Goal: Task Accomplishment & Management: Complete application form

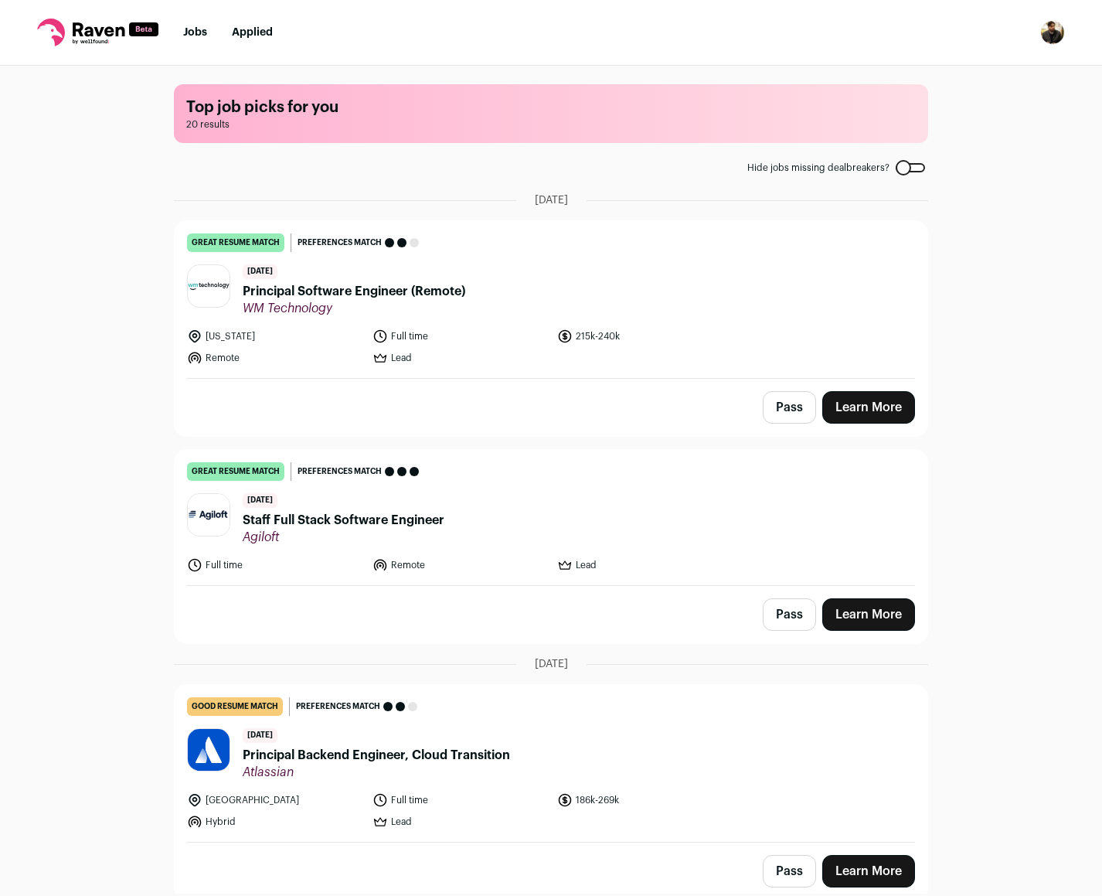
click at [866, 410] on link "Learn More" at bounding box center [868, 407] width 93 height 32
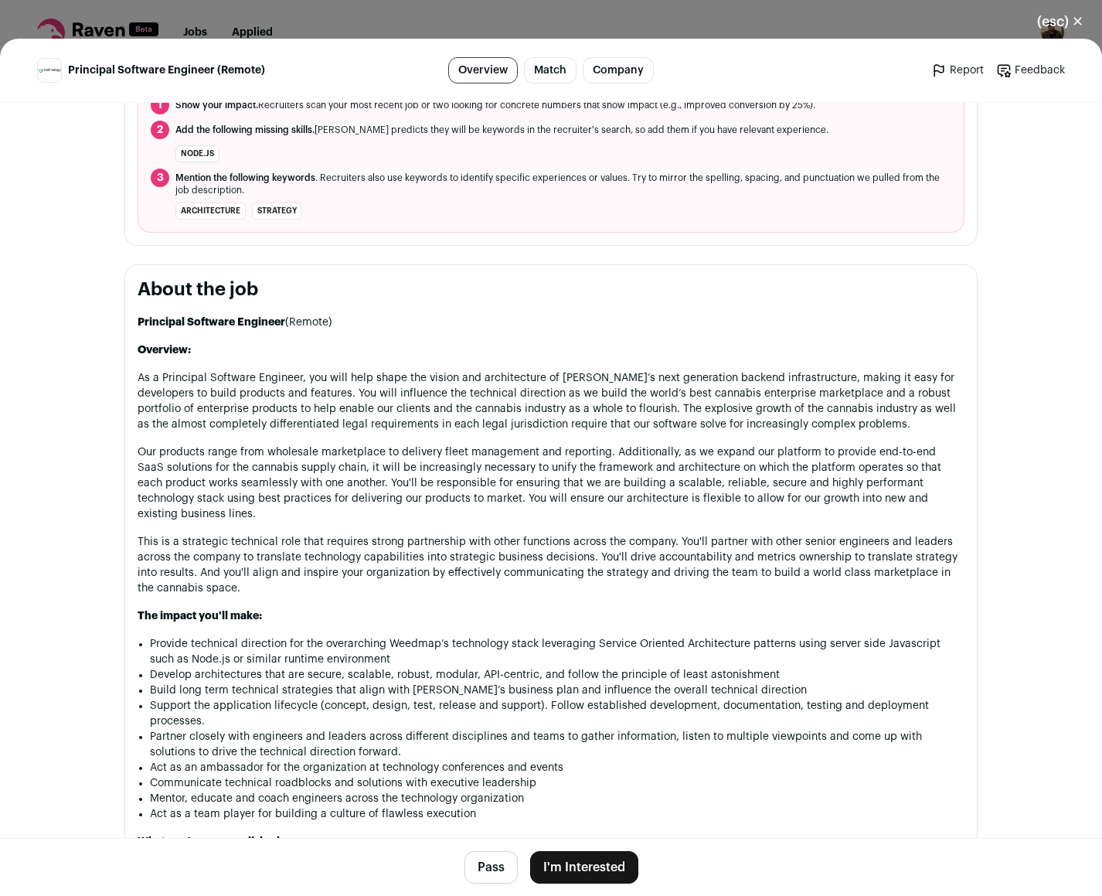
scroll to position [773, 0]
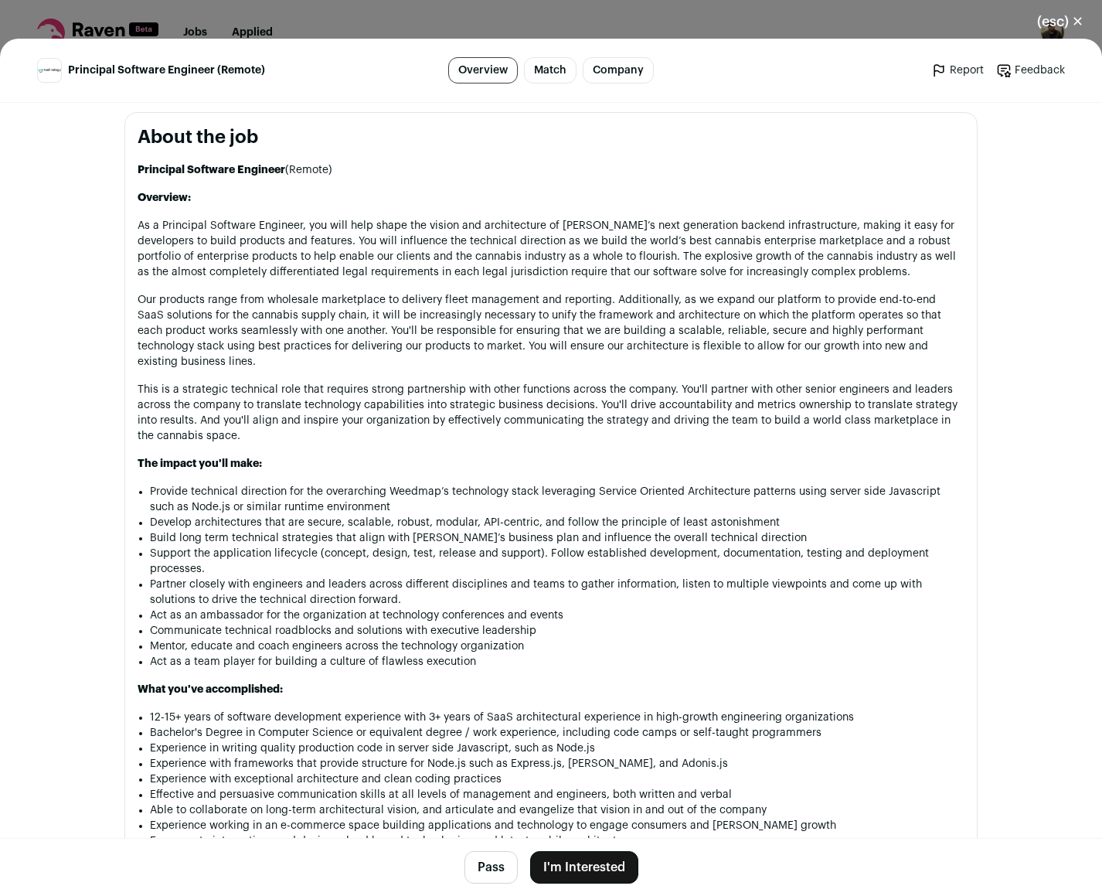
click at [622, 860] on button "I'm Interested" at bounding box center [584, 867] width 108 height 32
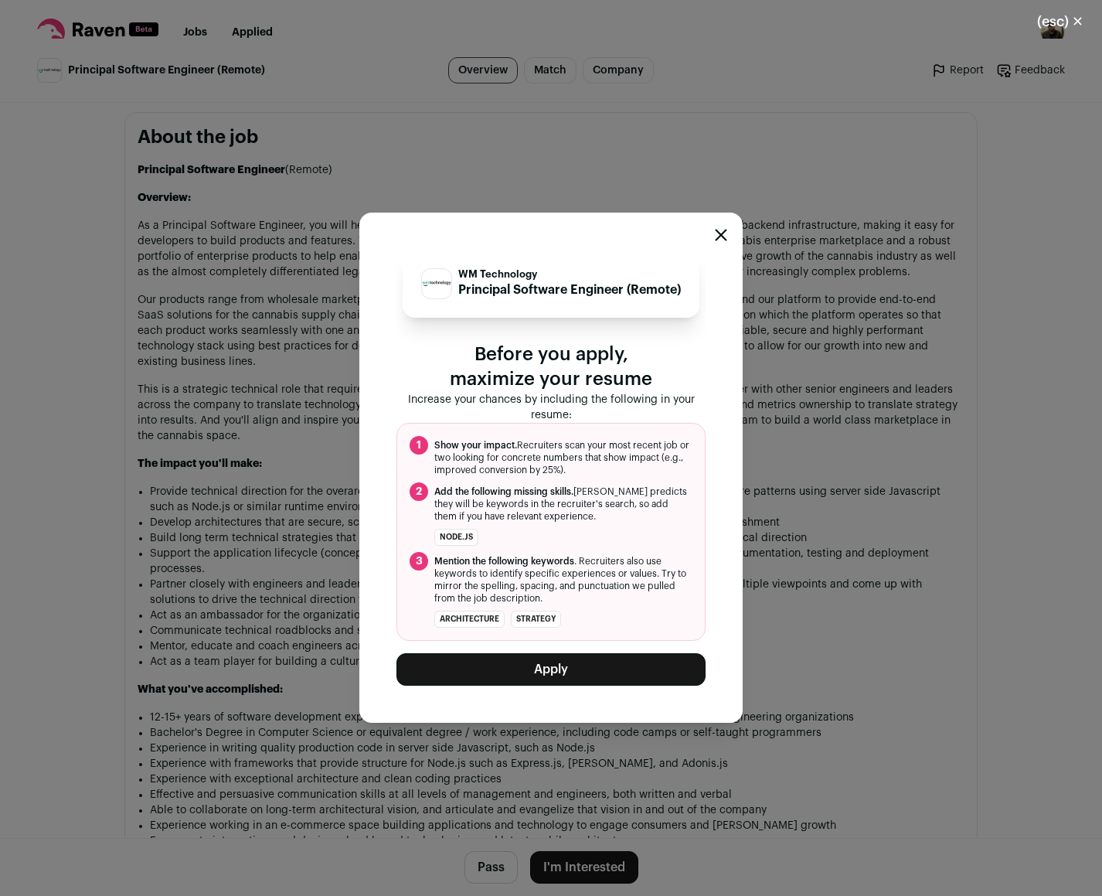
click at [606, 682] on button "Apply" at bounding box center [551, 669] width 309 height 32
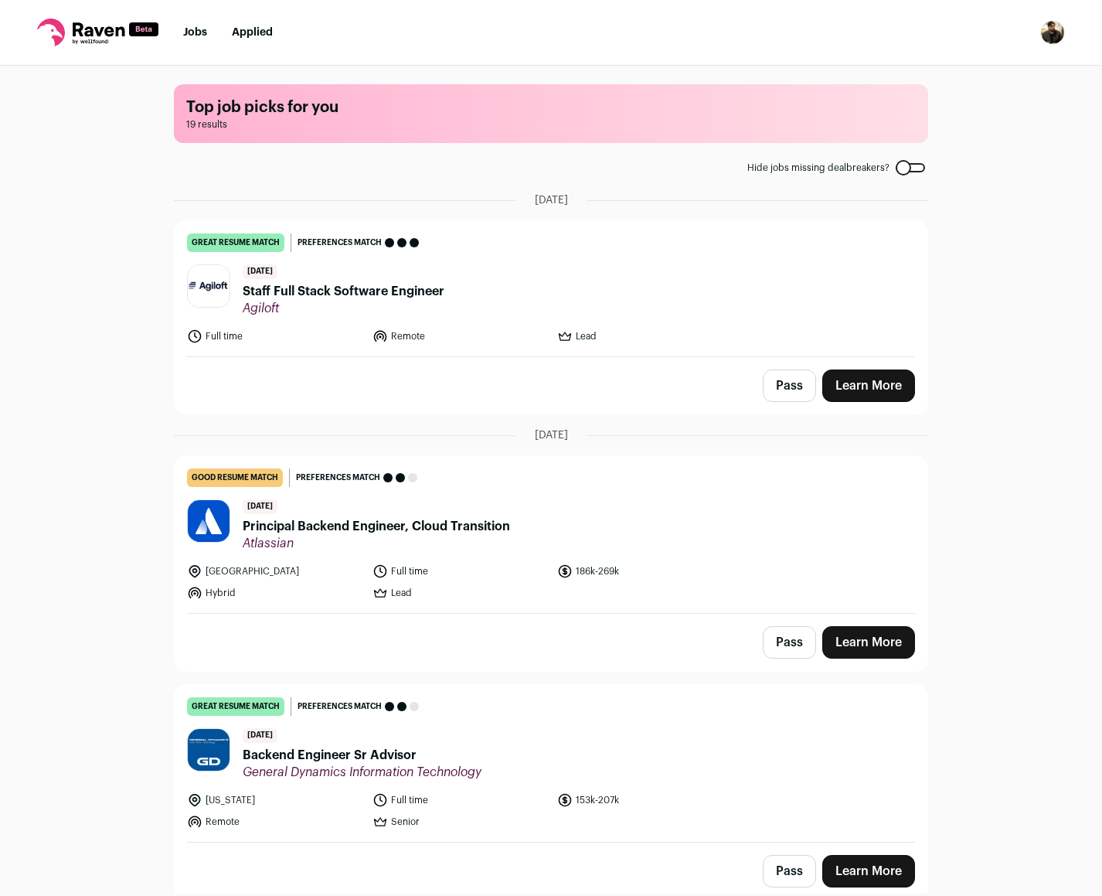
click at [860, 649] on link "Learn More" at bounding box center [868, 642] width 93 height 32
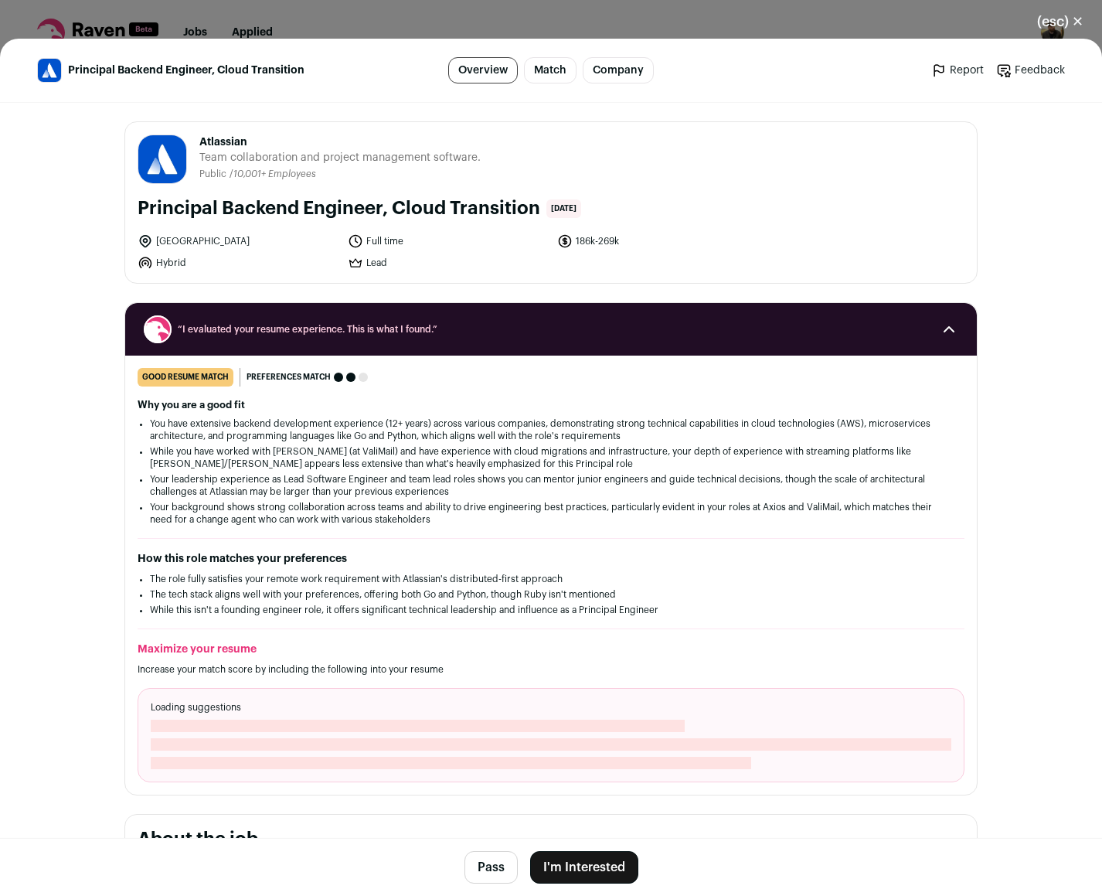
click at [617, 851] on button "I'm Interested" at bounding box center [584, 867] width 108 height 32
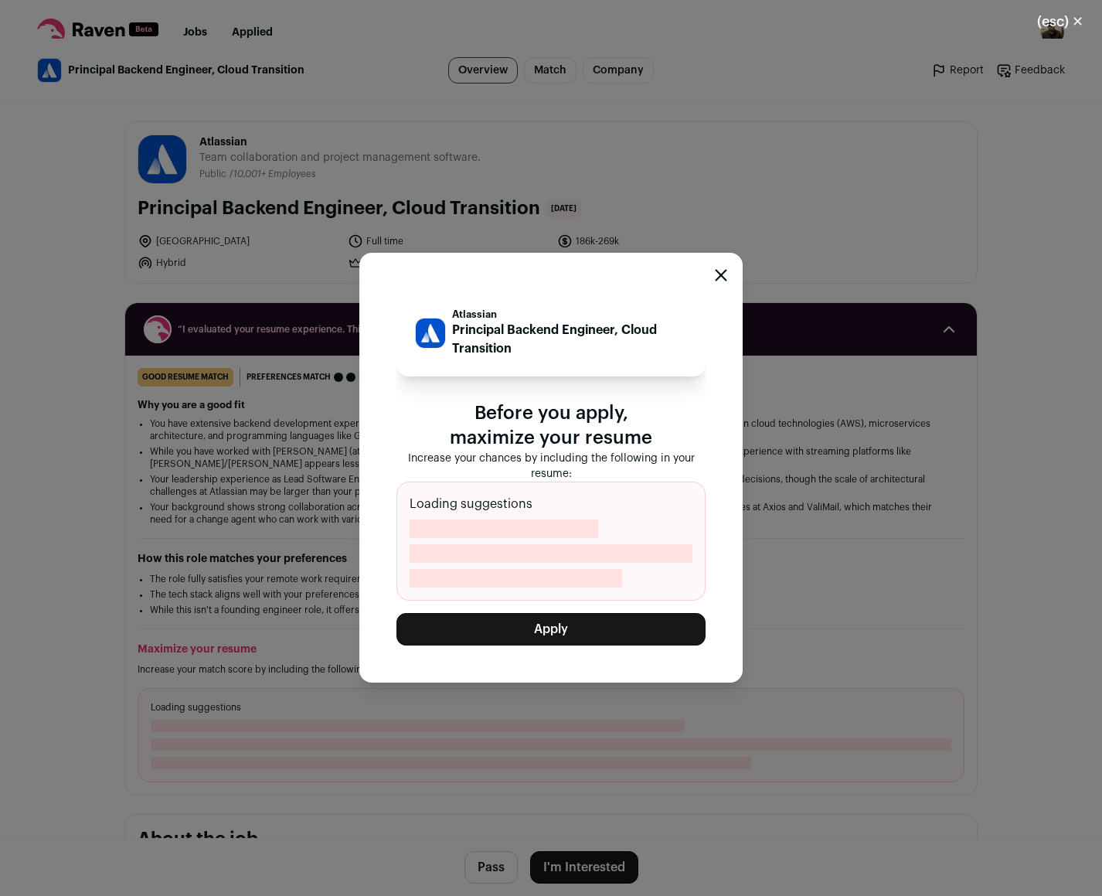
click at [598, 630] on button "Apply" at bounding box center [551, 629] width 309 height 32
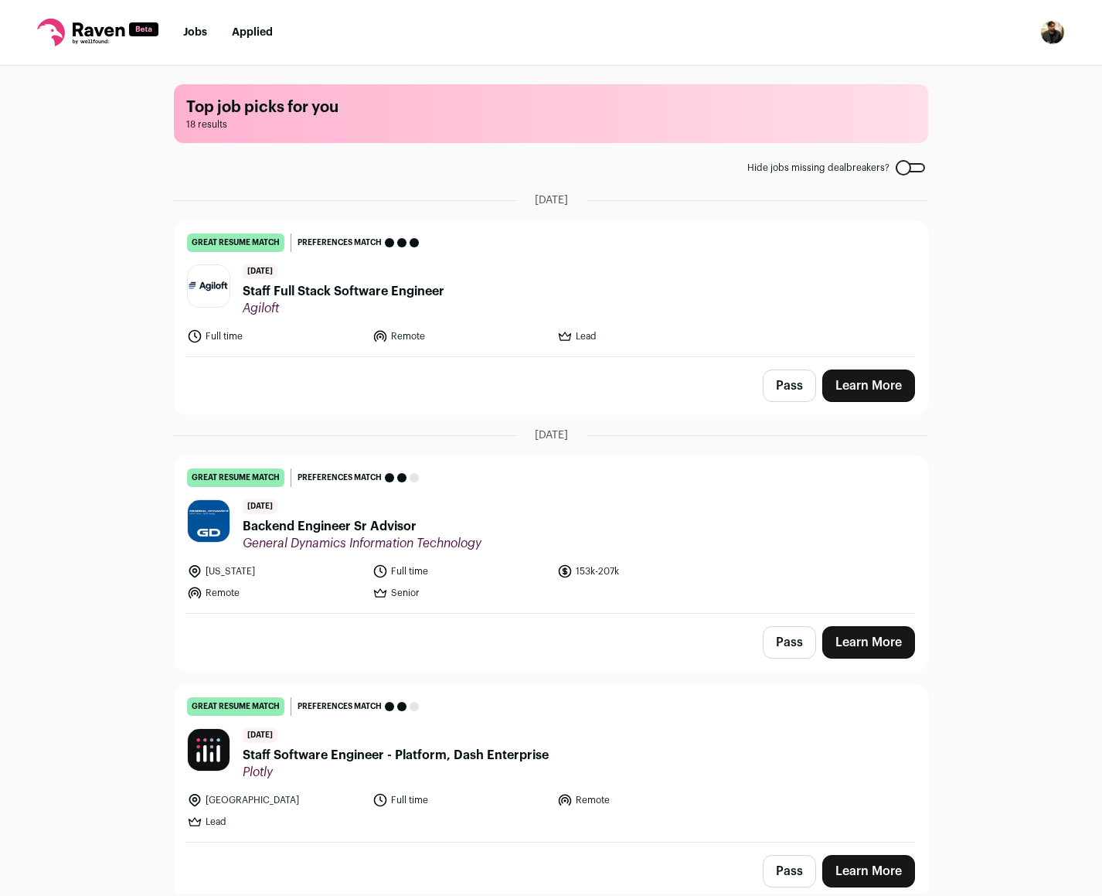
click at [834, 637] on link "Learn More" at bounding box center [868, 642] width 93 height 32
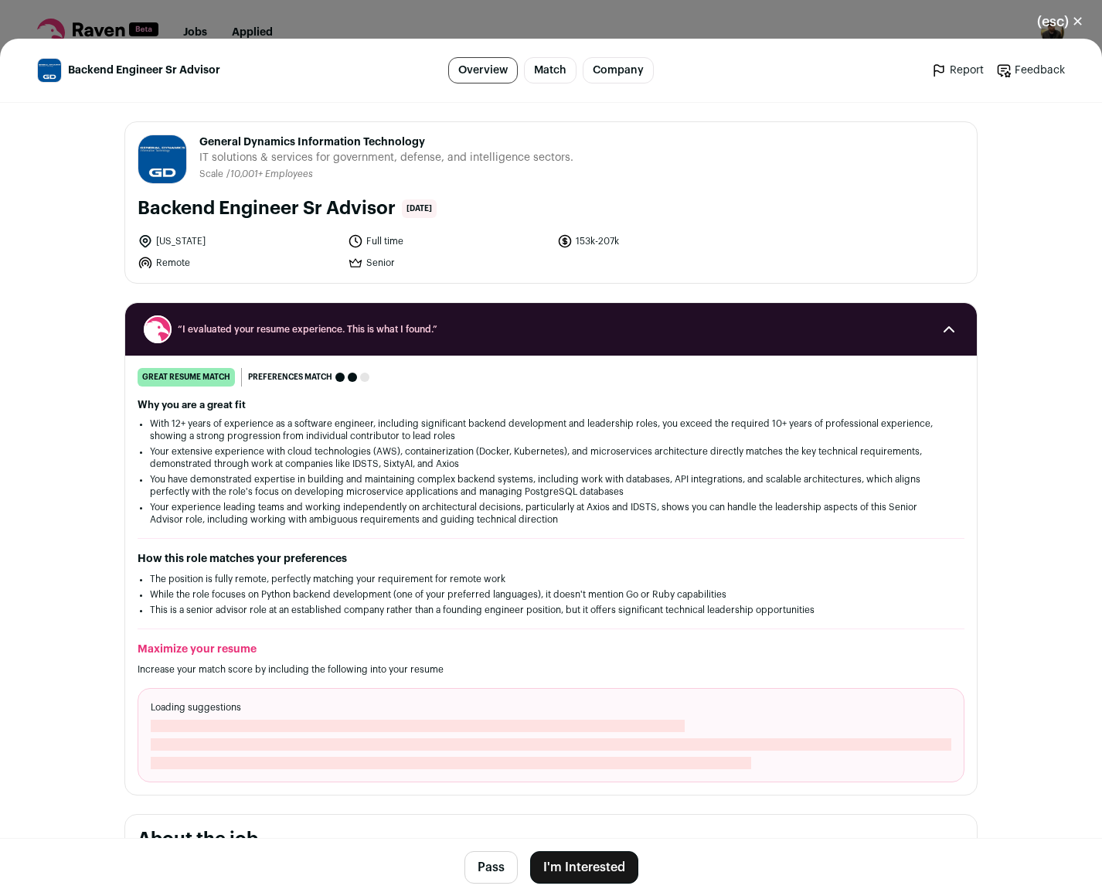
click at [608, 869] on button "I'm Interested" at bounding box center [584, 867] width 108 height 32
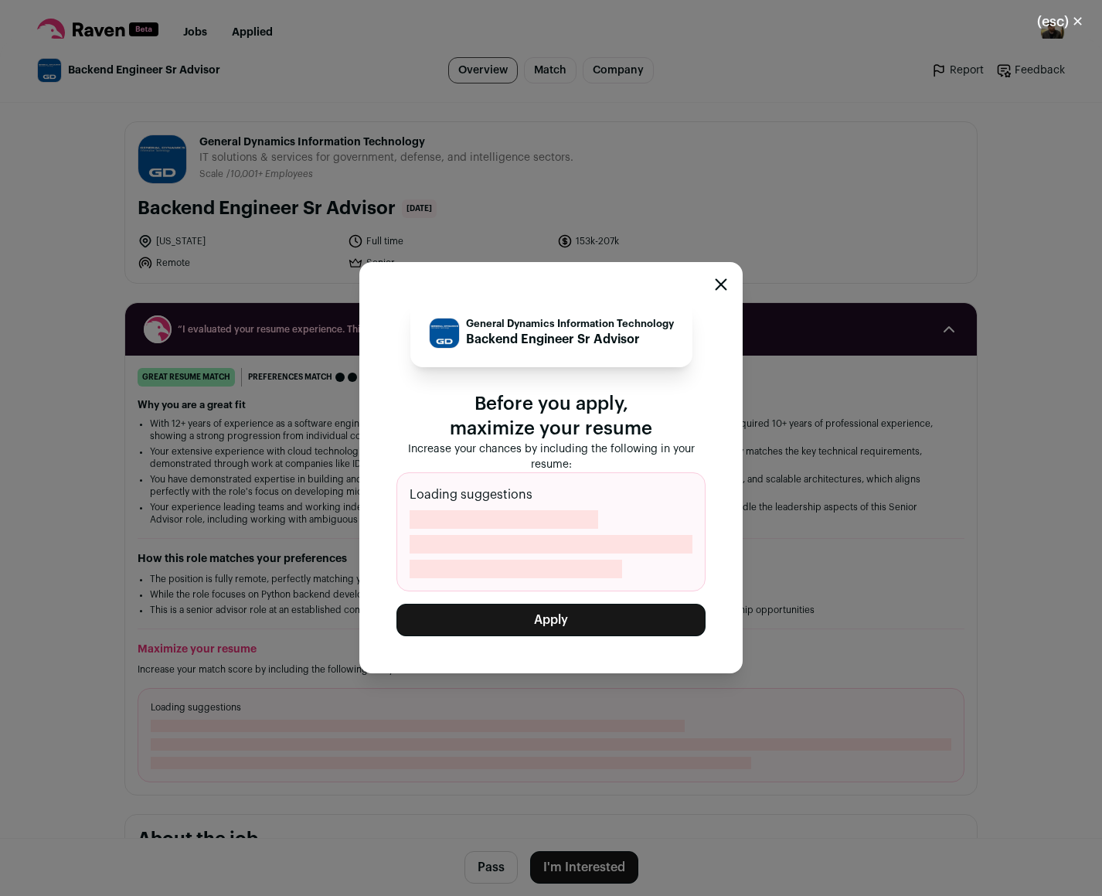
click at [589, 619] on button "Apply" at bounding box center [551, 620] width 309 height 32
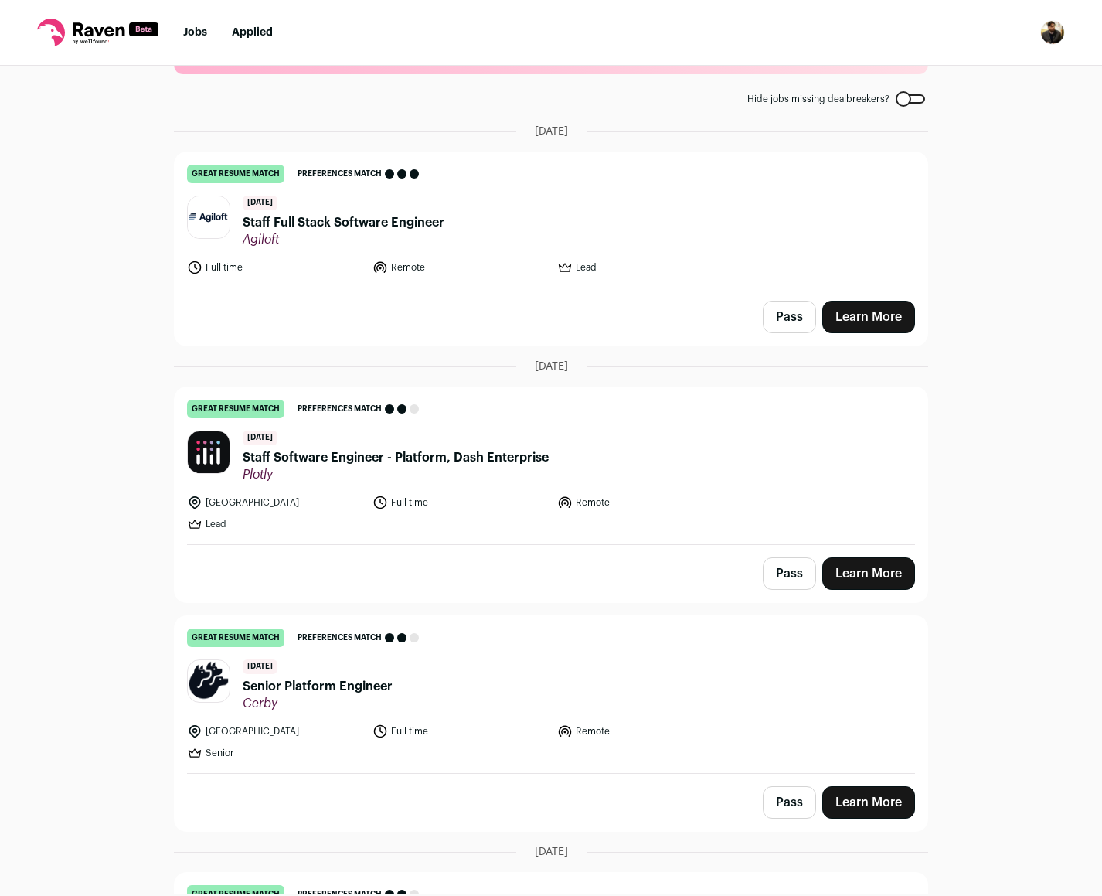
scroll to position [155, 0]
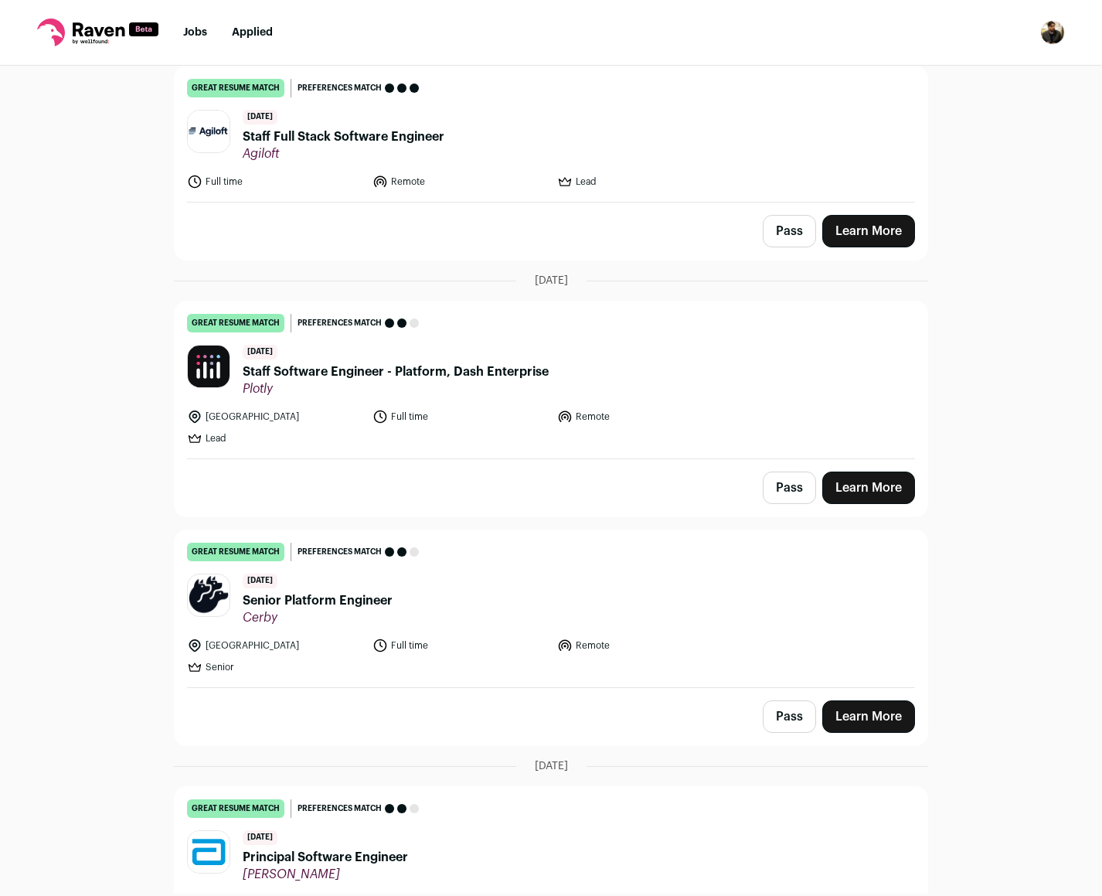
click at [849, 720] on link "Learn More" at bounding box center [868, 716] width 93 height 32
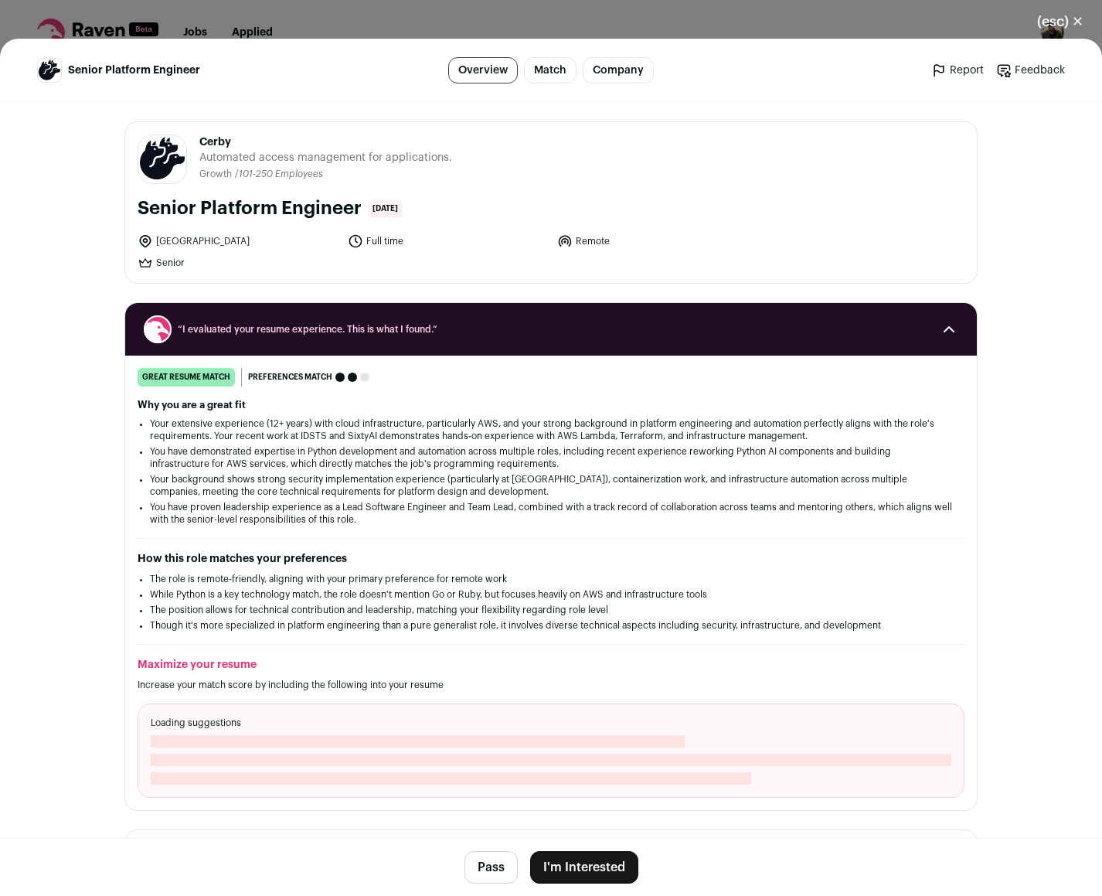
click at [590, 870] on button "I'm Interested" at bounding box center [584, 867] width 108 height 32
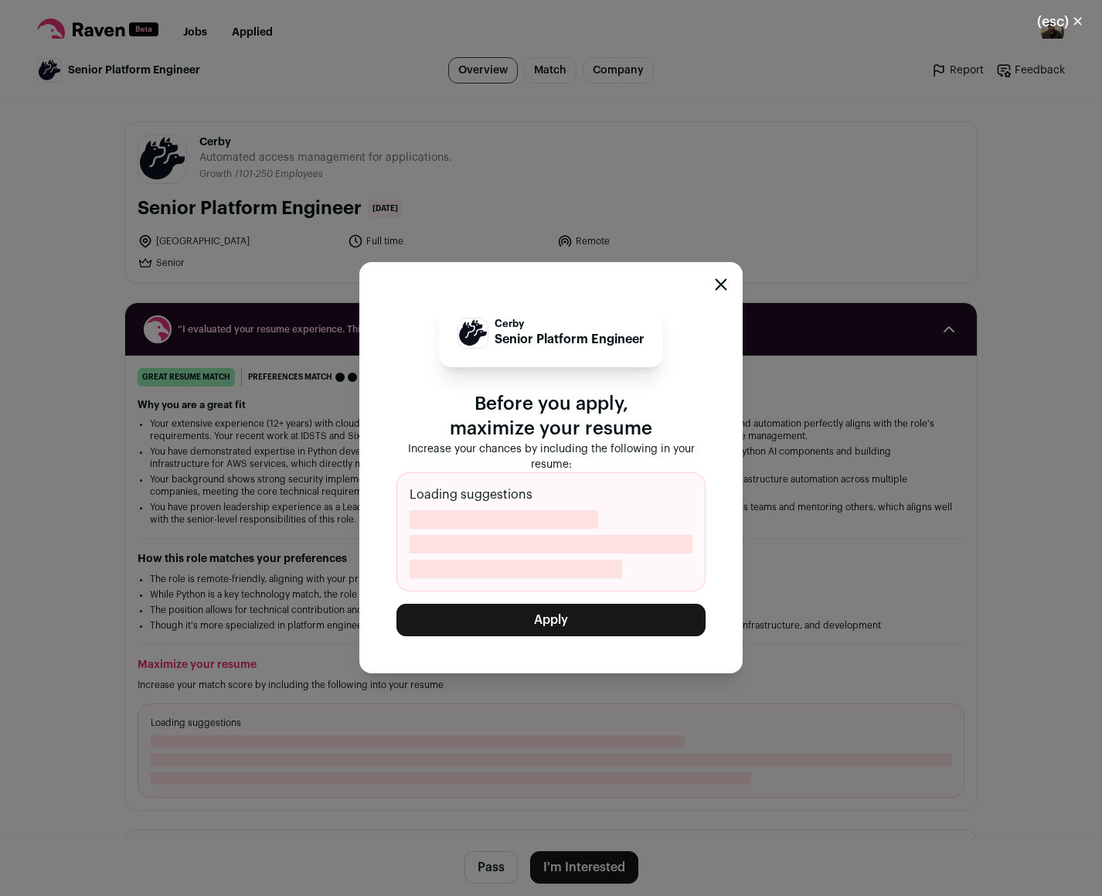
click at [544, 621] on button "Apply" at bounding box center [551, 620] width 309 height 32
